Goal: Information Seeking & Learning: Learn about a topic

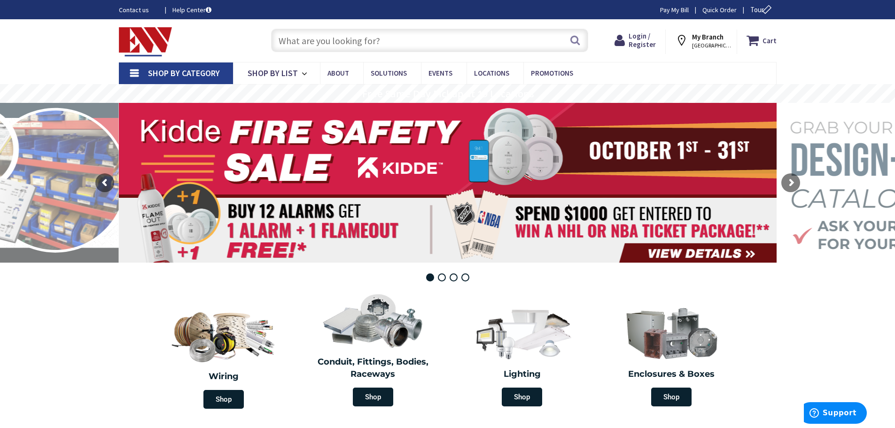
click at [337, 44] on input "text" at bounding box center [429, 40] width 317 height 23
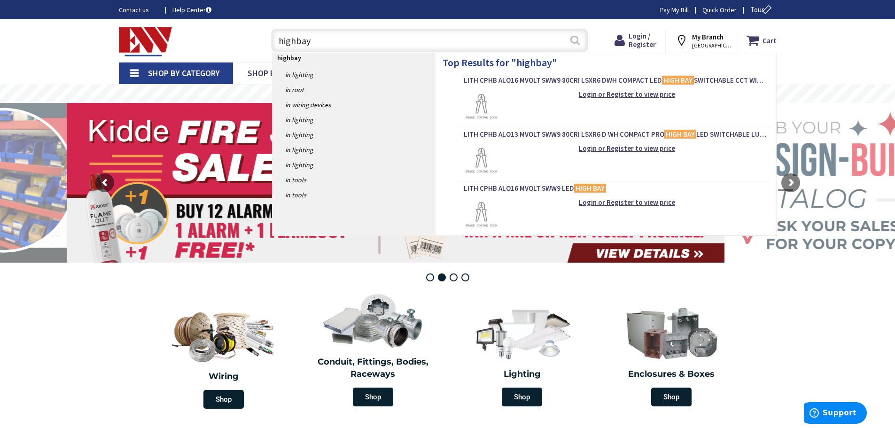
type input "highbay"
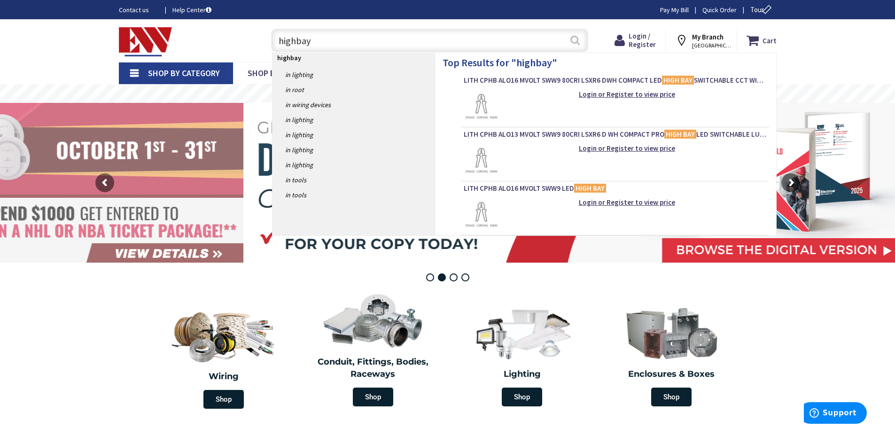
click at [577, 45] on button "Search" at bounding box center [575, 40] width 12 height 21
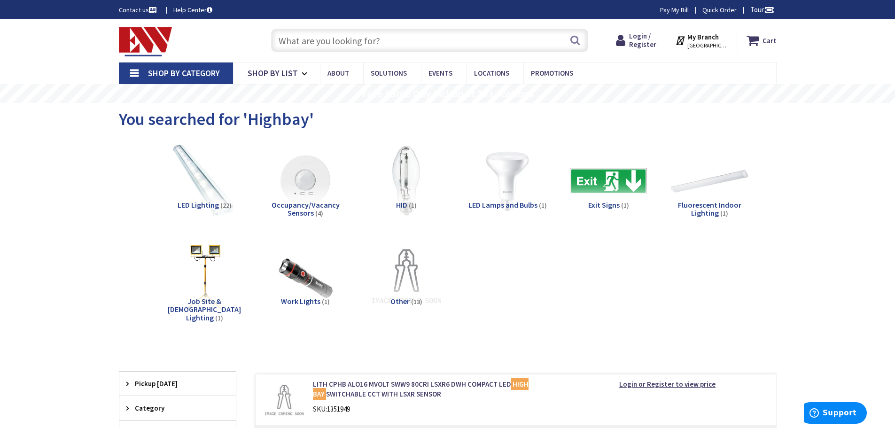
click at [209, 203] on span "LED Lighting" at bounding box center [198, 204] width 41 height 9
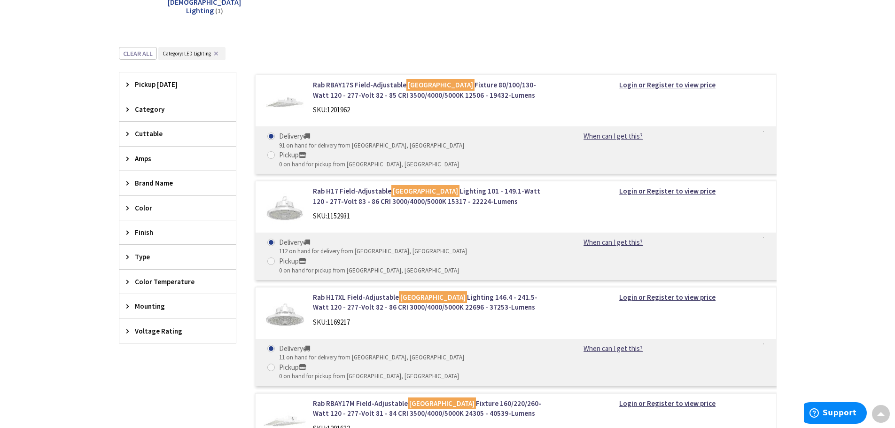
scroll to position [260, 0]
